Goal: Task Accomplishment & Management: Use online tool/utility

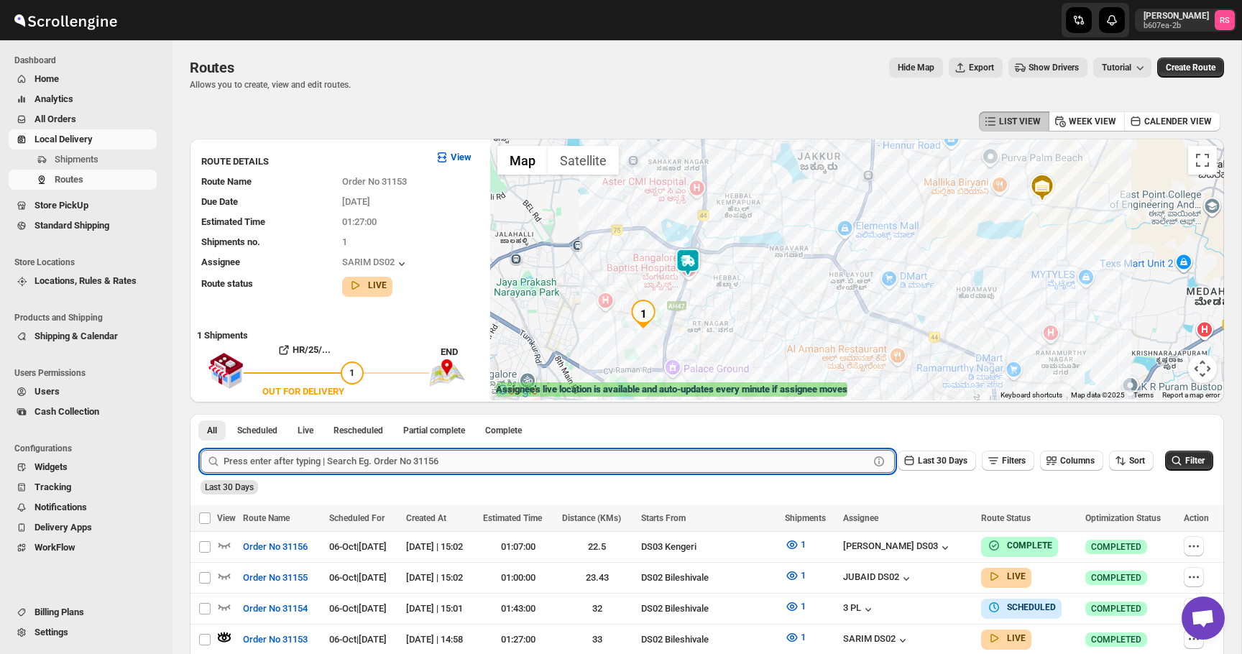
click at [359, 464] on input "text" at bounding box center [547, 461] width 646 height 23
click at [201, 414] on button "Submit" at bounding box center [221, 421] width 41 height 15
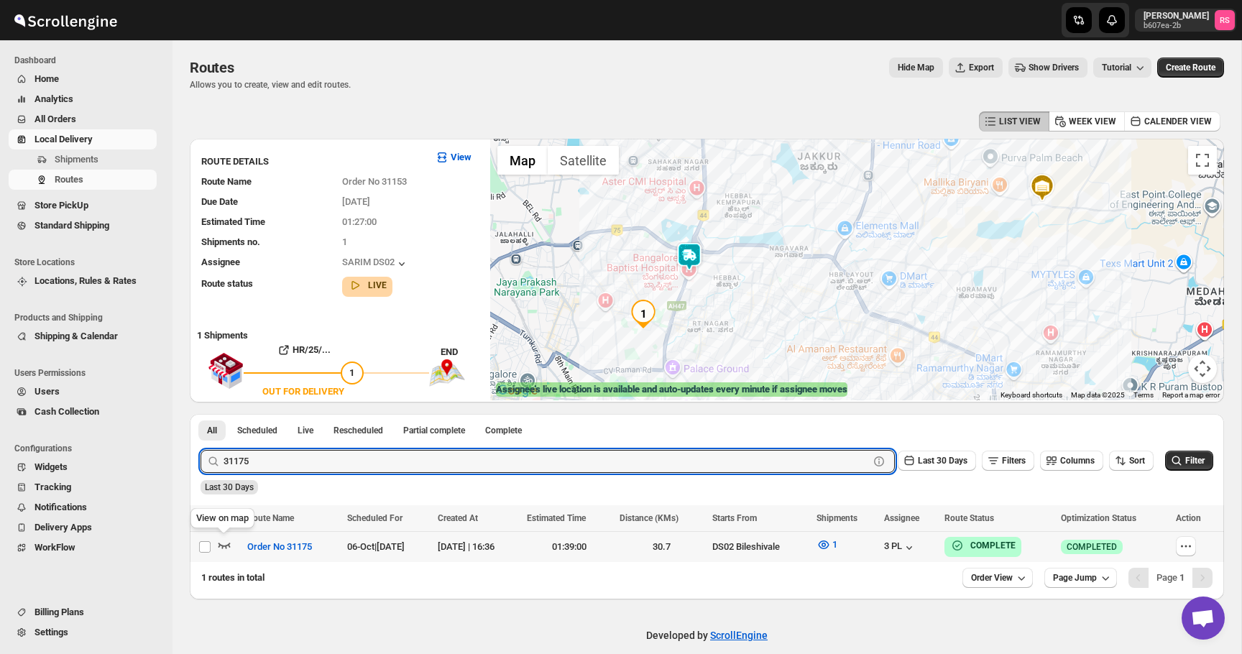
click at [226, 544] on icon "button" at bounding box center [224, 545] width 14 height 14
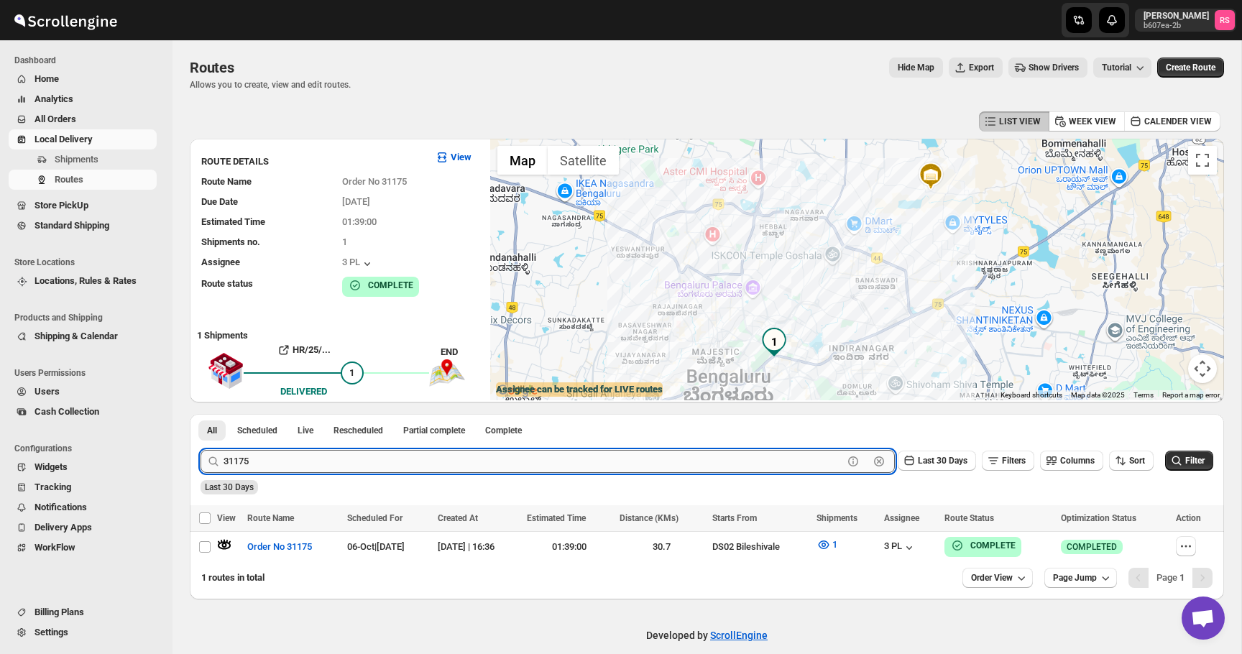
click at [270, 469] on input "31175" at bounding box center [534, 461] width 620 height 23
type input "chandra"
click at [201, 414] on button "Submit" at bounding box center [221, 421] width 41 height 15
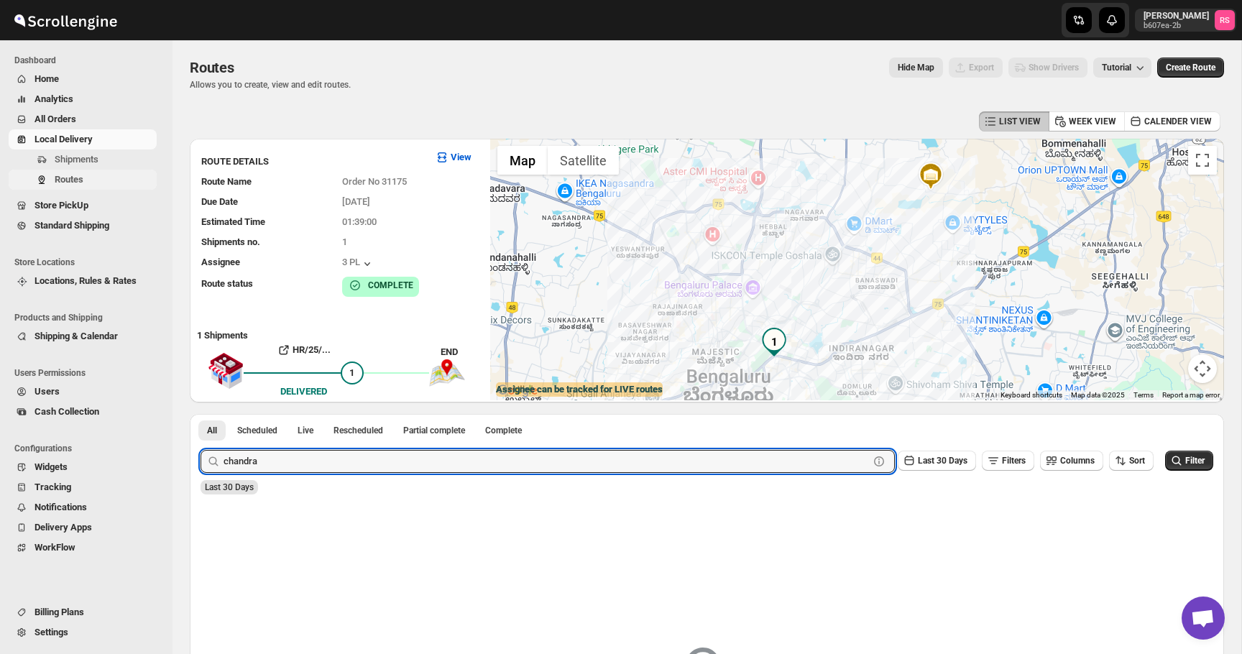
click at [96, 183] on span "Routes" at bounding box center [104, 180] width 99 height 14
click at [281, 462] on input "chandra" at bounding box center [534, 461] width 620 height 23
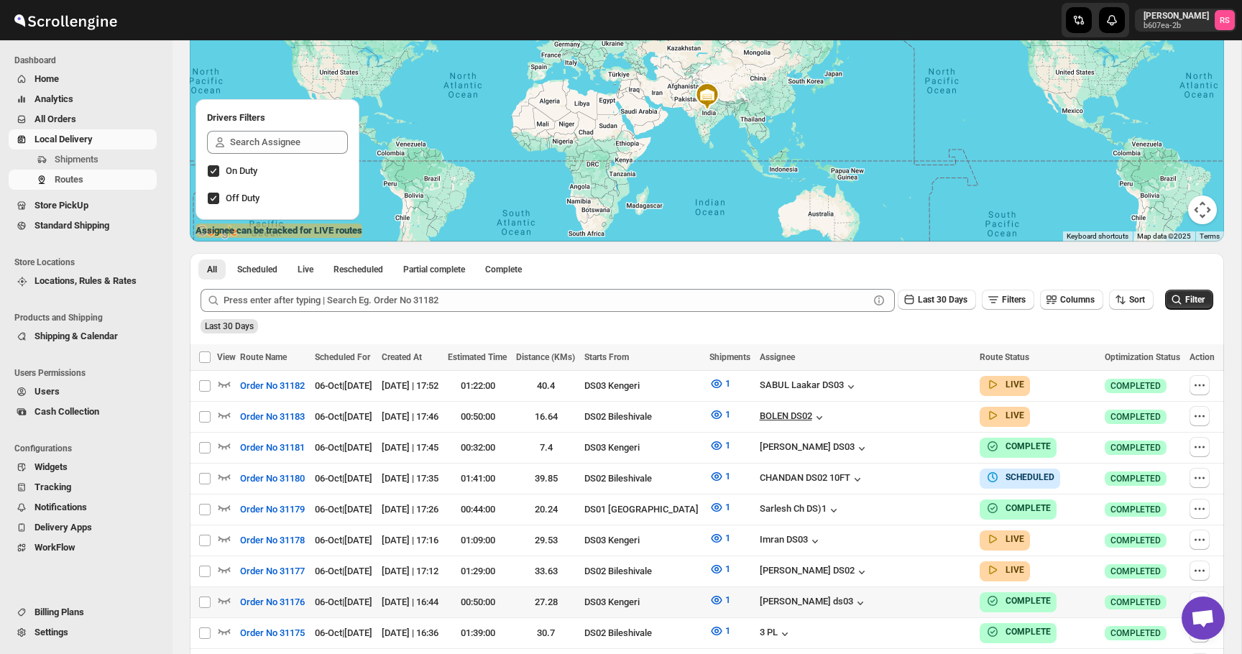
scroll to position [177, 0]
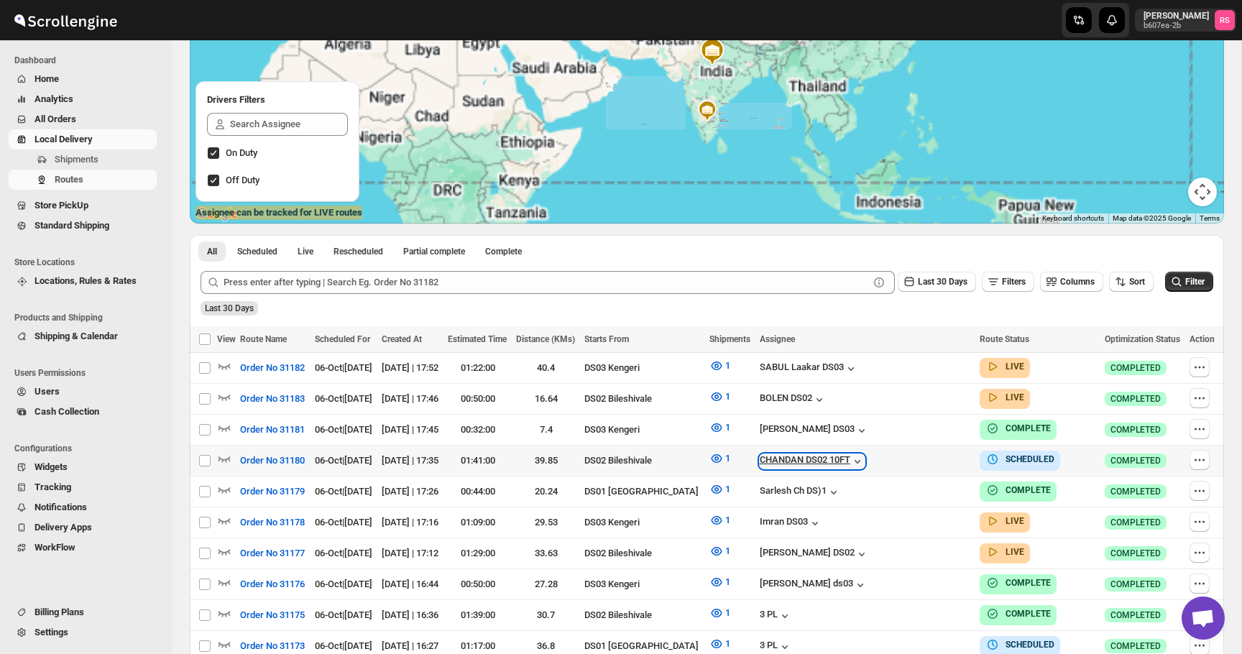
click at [865, 454] on icon "button" at bounding box center [857, 461] width 14 height 14
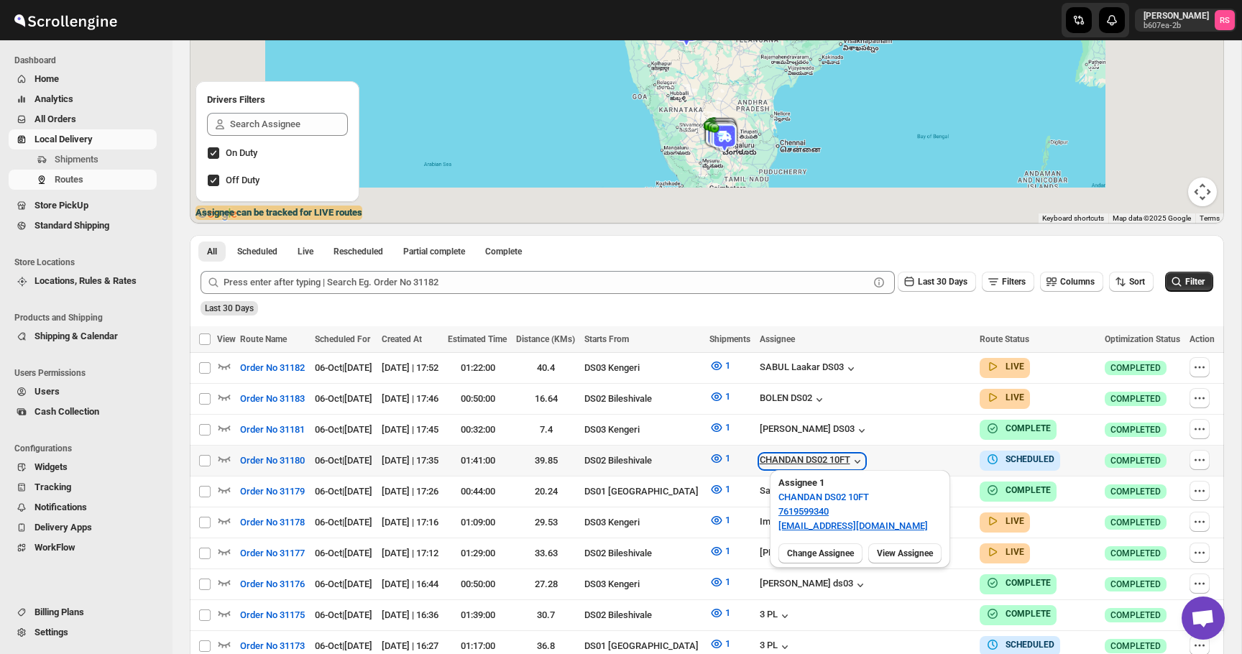
click at [865, 454] on icon "button" at bounding box center [857, 461] width 14 height 14
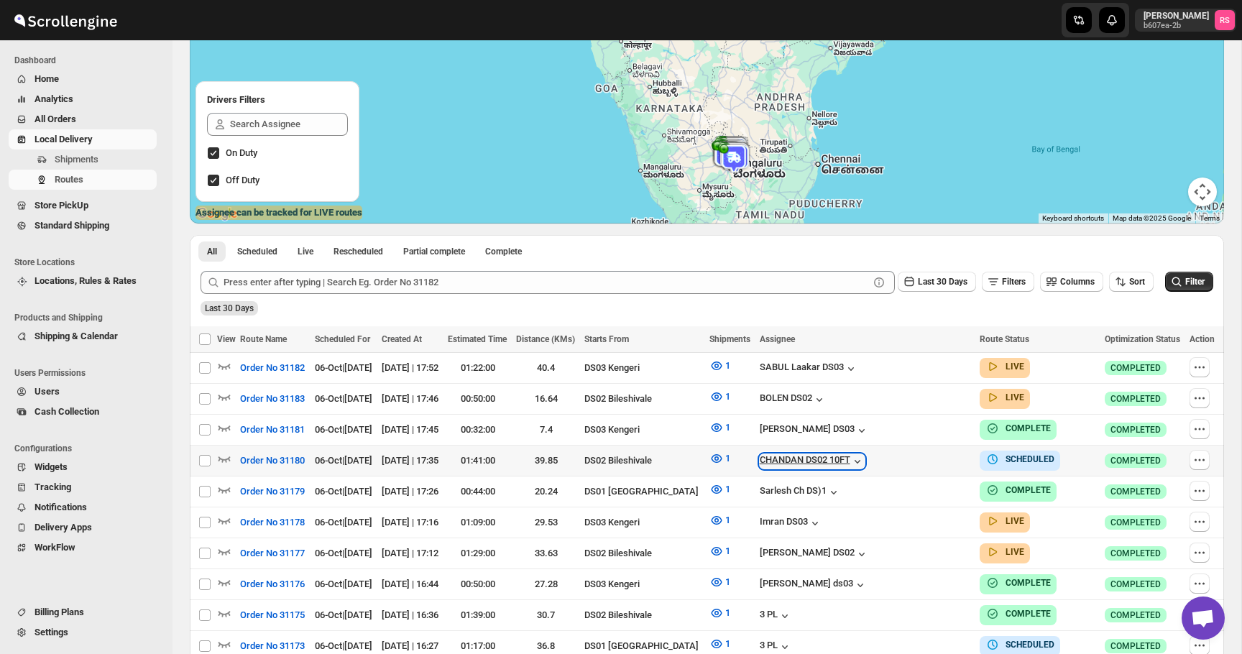
click at [865, 454] on icon "button" at bounding box center [857, 461] width 14 height 14
